Goal: Find specific page/section: Find specific page/section

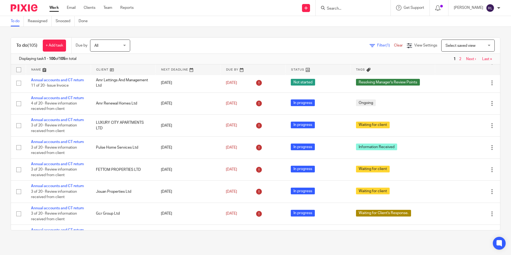
scroll to position [294, 0]
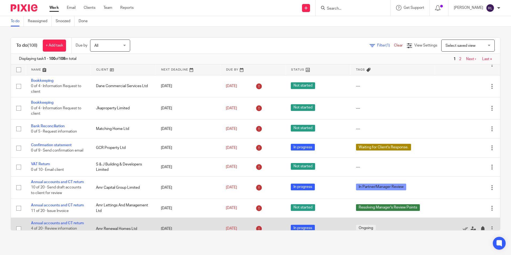
scroll to position [214, 0]
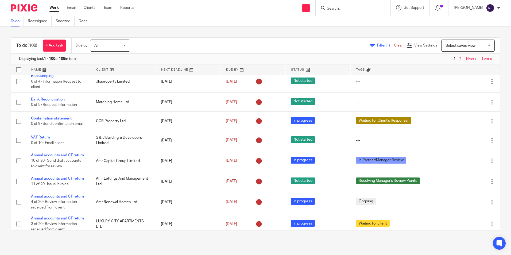
drag, startPoint x: 39, startPoint y: 36, endPoint x: 165, endPoint y: 38, distance: 125.6
click at [165, 38] on div "To do (108) + Add task Due by All All [DATE] [DATE] This week Next week This mo…" at bounding box center [255, 46] width 489 height 16
click at [180, 32] on div "To do (108) + Add task Due by All All [DATE] [DATE] This week Next week This mo…" at bounding box center [255, 134] width 511 height 214
click at [177, 44] on div "Filter (1) Clear View Settings View Settings (1) Filters Clear Save Manage save…" at bounding box center [319, 46] width 360 height 12
click at [186, 31] on div "To do (108) + Add task Due by All All [DATE] [DATE] This week Next week This mo…" at bounding box center [255, 134] width 511 height 214
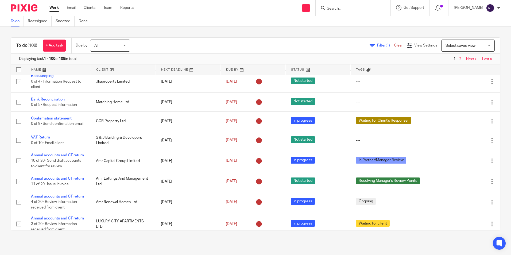
click at [345, 8] on input "Search" at bounding box center [350, 8] width 48 height 5
click at [338, 26] on div "To do Reassigned Snoozed Done" at bounding box center [255, 21] width 511 height 11
click at [335, 9] on input "Search" at bounding box center [350, 8] width 48 height 5
click at [318, 21] on div "To do Reassigned Snoozed Done" at bounding box center [255, 21] width 511 height 11
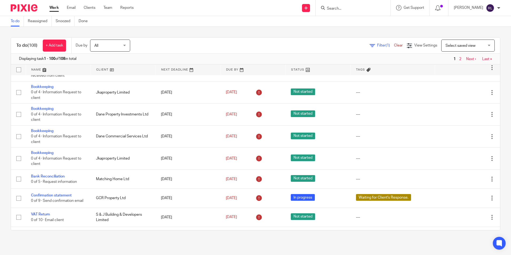
scroll to position [0, 0]
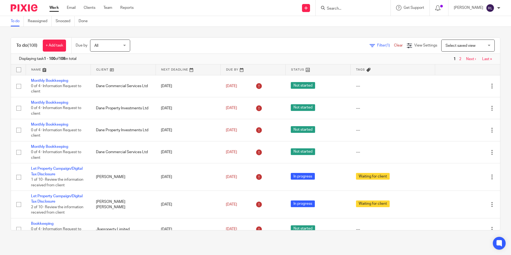
click at [340, 9] on input "Search" at bounding box center [350, 8] width 48 height 5
click at [327, 48] on div "Filter (1) Clear View Settings View Settings (1) Filters Clear Save Manage save…" at bounding box center [319, 46] width 360 height 12
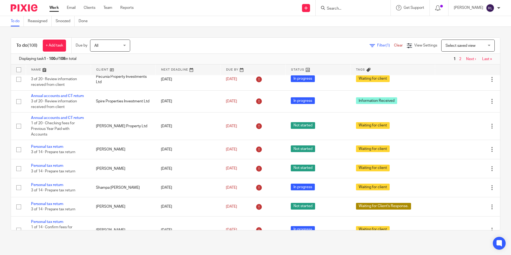
click at [352, 3] on div at bounding box center [353, 8] width 75 height 16
click at [351, 5] on form at bounding box center [354, 8] width 57 height 7
click at [350, 7] on input "Search" at bounding box center [350, 8] width 48 height 5
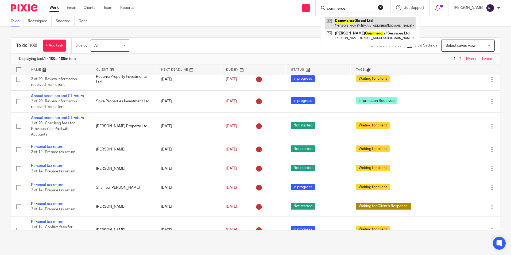
type input "commerce"
click at [366, 24] on link at bounding box center [370, 23] width 90 height 12
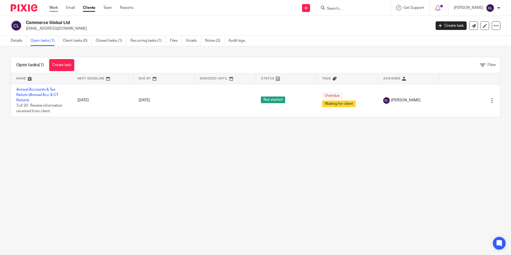
click at [55, 9] on link "Work" at bounding box center [53, 7] width 9 height 5
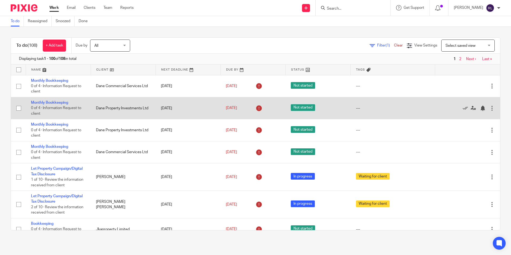
scroll to position [757, 0]
